Goal: Task Accomplishment & Management: Use online tool/utility

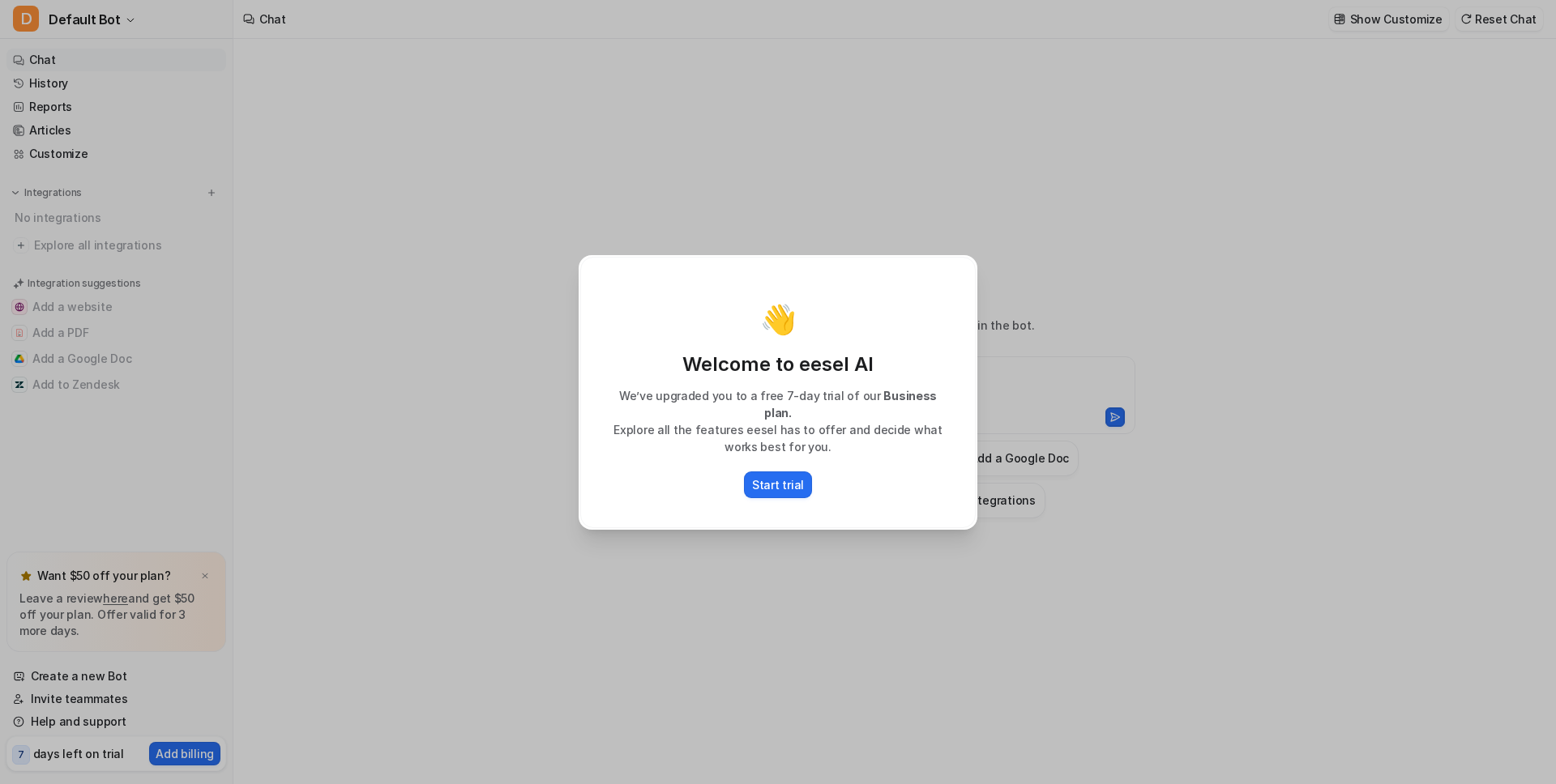
type textarea "**********"
click at [763, 481] on p "Start trial" at bounding box center [778, 484] width 52 height 17
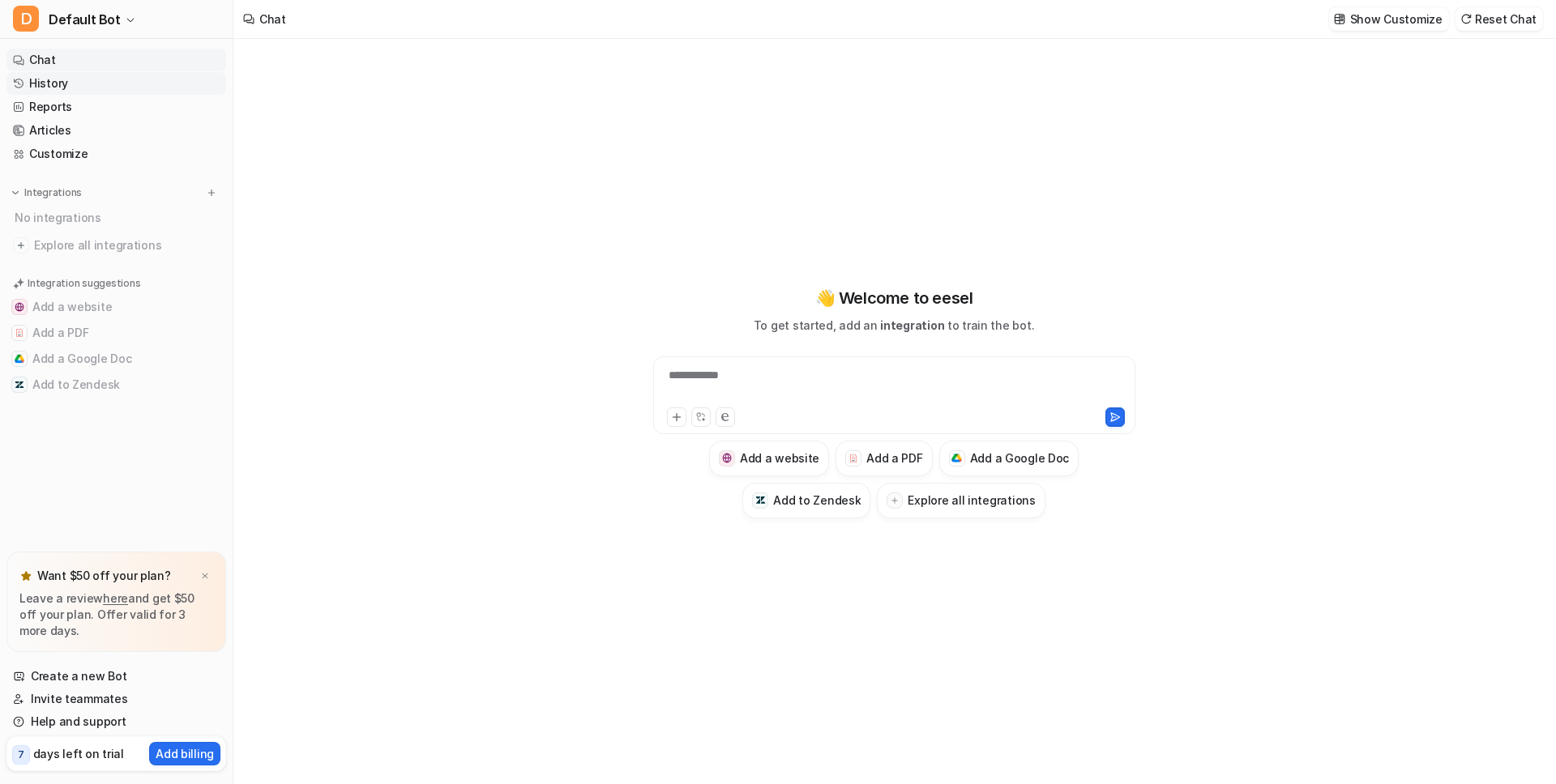
click at [50, 89] on link "History" at bounding box center [116, 83] width 220 height 23
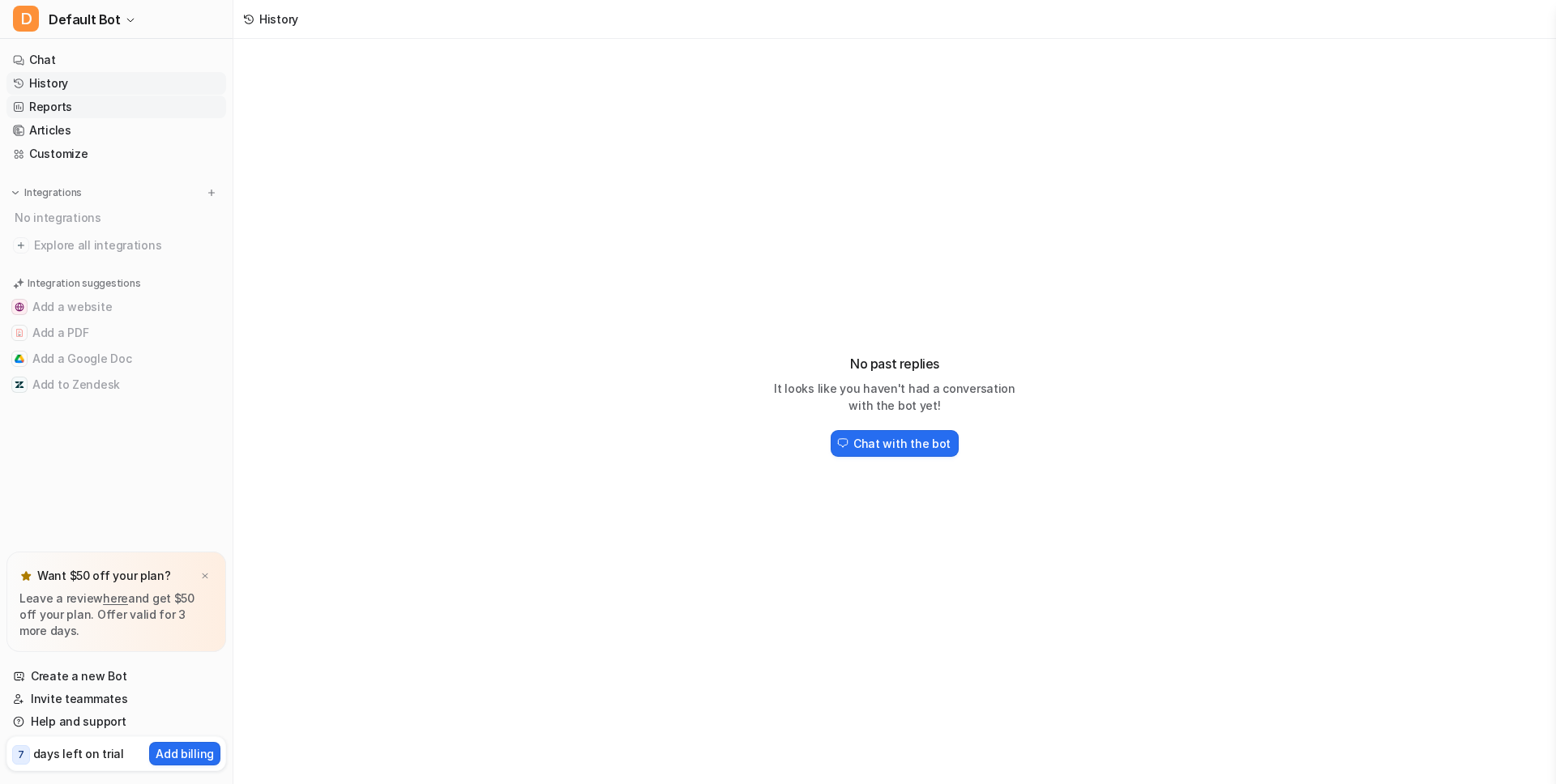
click at [56, 104] on link "Reports" at bounding box center [116, 107] width 220 height 23
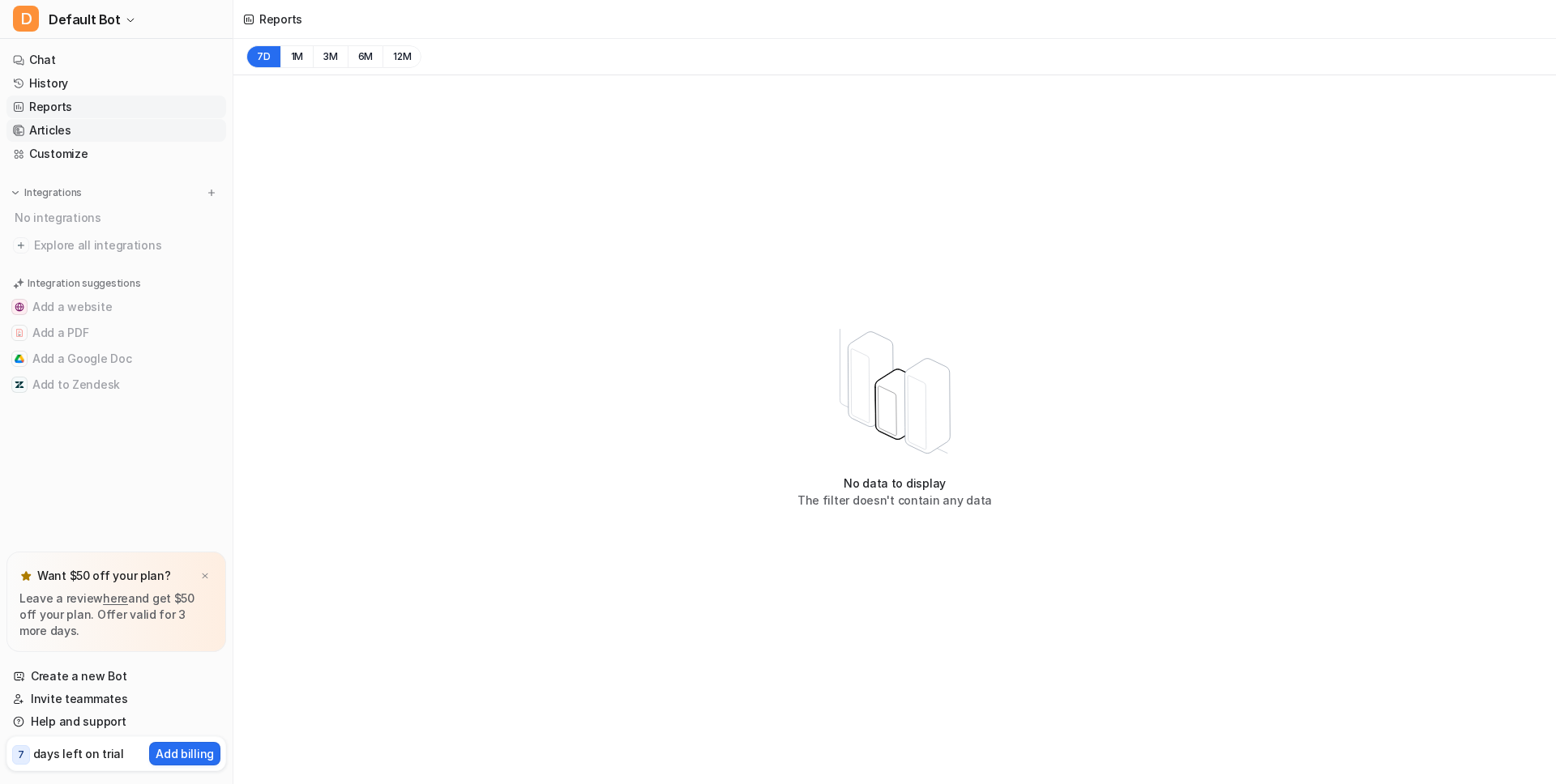
click at [64, 137] on link "Articles" at bounding box center [116, 130] width 220 height 23
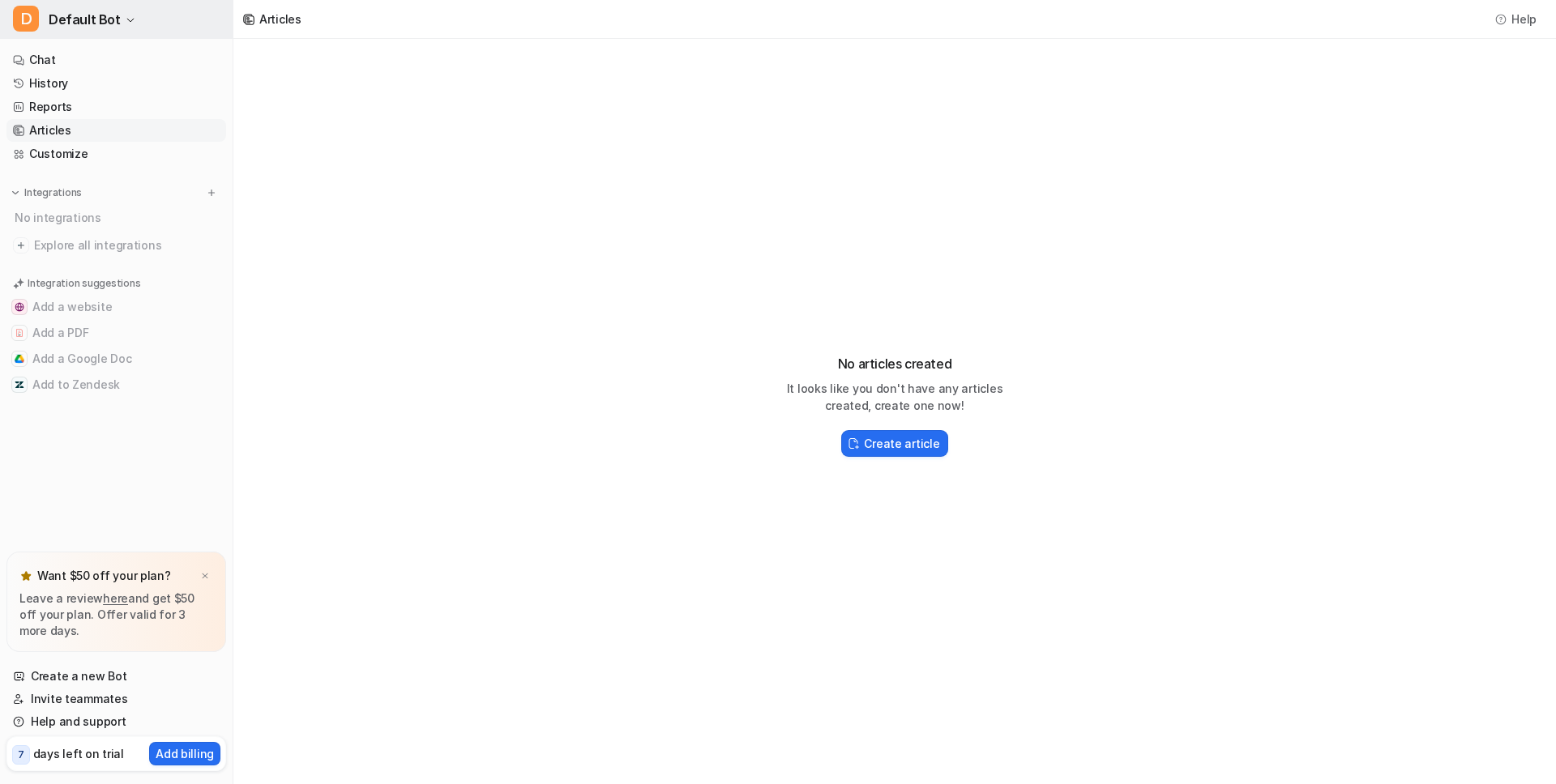
click at [127, 19] on icon "button" at bounding box center [130, 20] width 6 height 4
click at [327, 397] on div "D Default Bot D Default Bot Create a new bot Settings Sign out Chat History Rep…" at bounding box center [778, 392] width 1556 height 784
